Goal: Find specific page/section: Find specific page/section

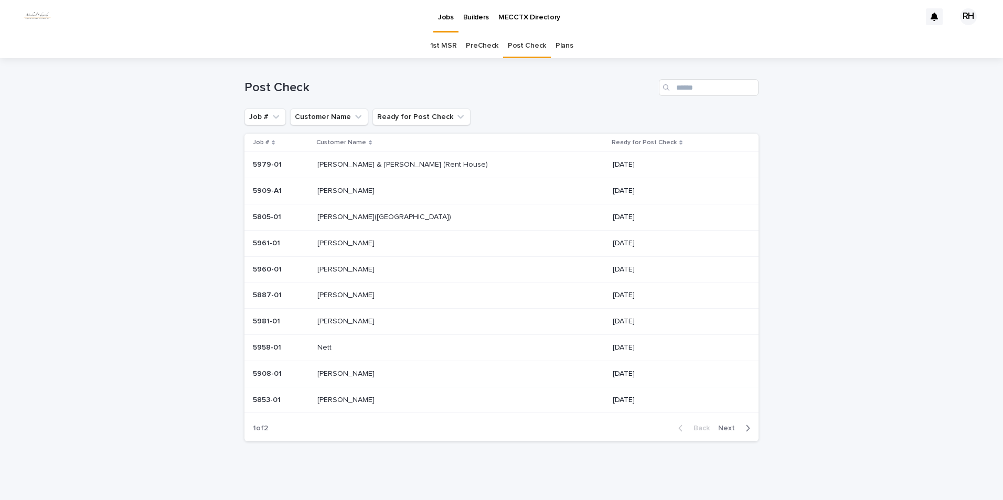
click at [720, 424] on button "Next" at bounding box center [736, 428] width 45 height 9
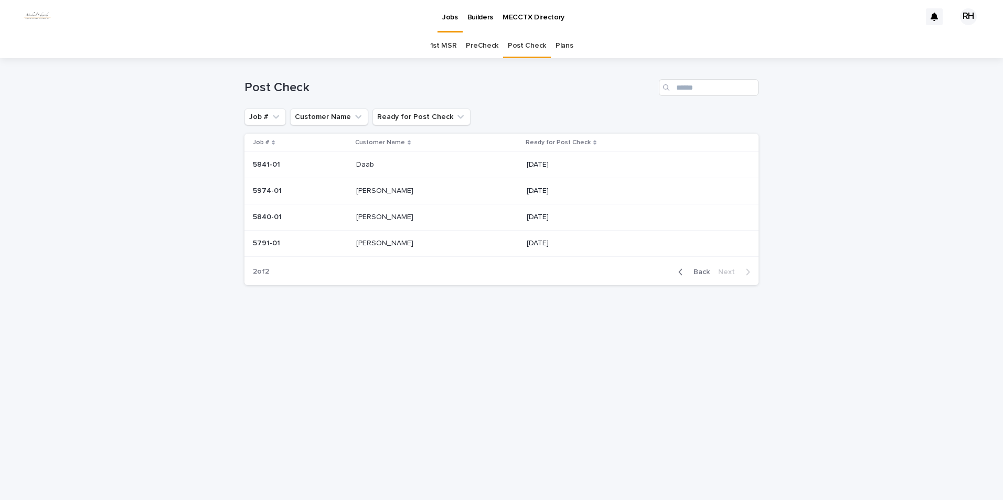
click at [706, 273] on span "Back" at bounding box center [698, 272] width 23 height 7
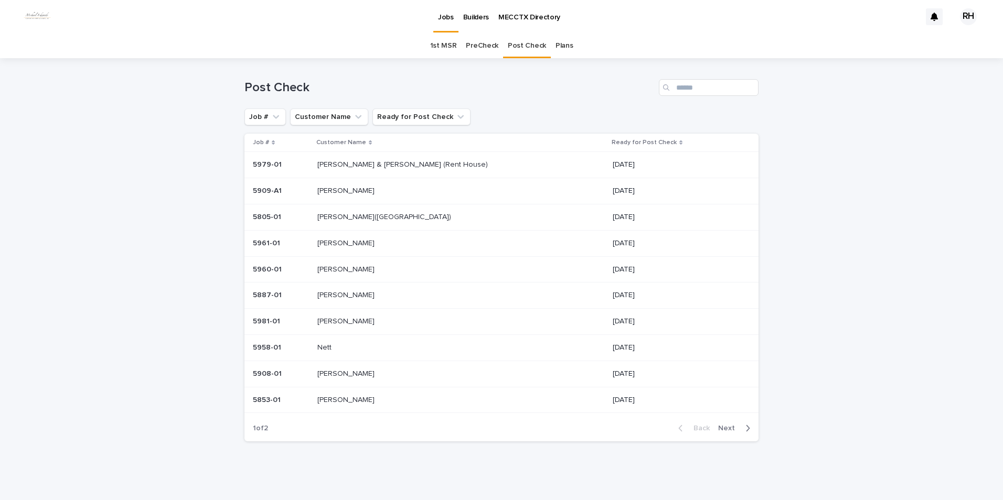
click at [334, 348] on p "Nett" at bounding box center [325, 346] width 16 height 11
click at [345, 267] on p "[PERSON_NAME]" at bounding box center [346, 266] width 59 height 11
click at [334, 349] on p "Nett" at bounding box center [325, 346] width 16 height 11
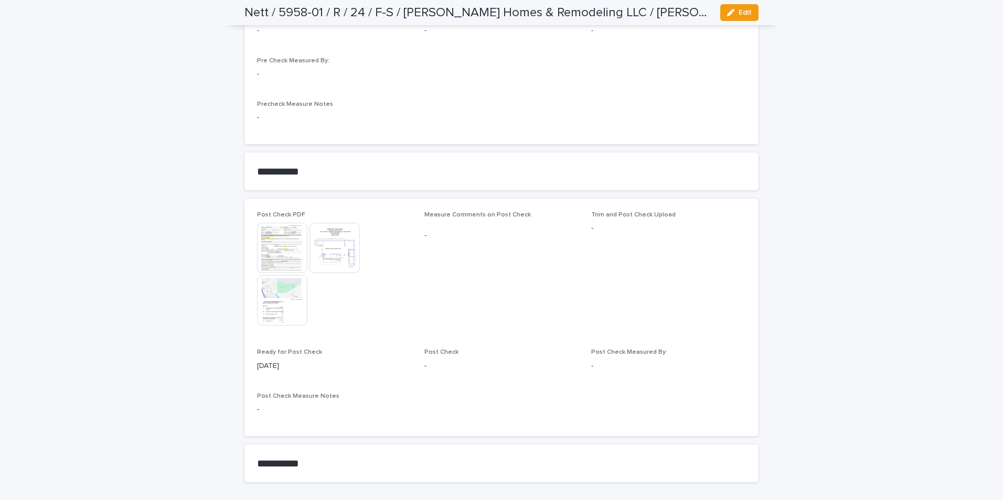
scroll to position [877, 0]
